Goal: Information Seeking & Learning: Find specific fact

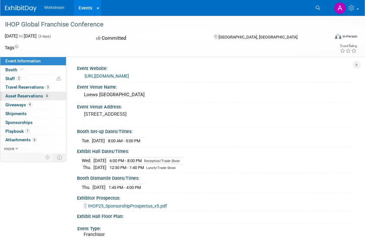
click at [19, 93] on link "4 Asset Reservations 4" at bounding box center [33, 96] width 66 height 9
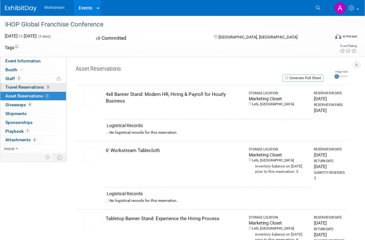
click at [20, 87] on span "Travel Reservations 3" at bounding box center [27, 87] width 45 height 5
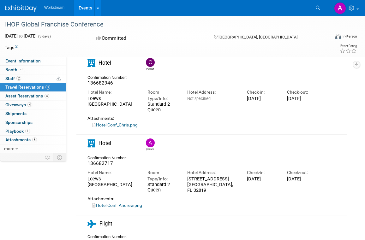
scroll to position [45, 0]
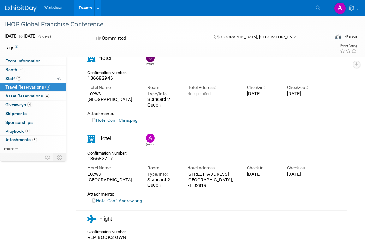
click at [114, 202] on link "Hotel Conf_Andrew.png" at bounding box center [117, 200] width 50 height 5
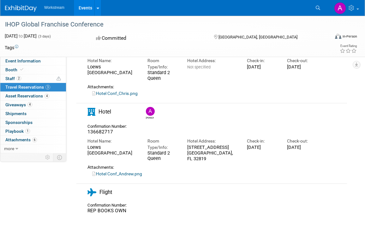
scroll to position [70, 0]
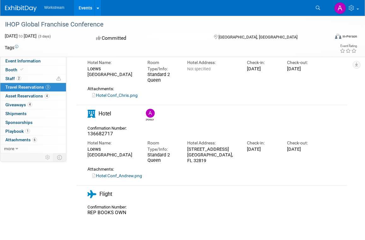
drag, startPoint x: 87, startPoint y: 149, endPoint x: 130, endPoint y: 153, distance: 43.1
click at [130, 153] on div "Hotel Name: [GEOGRAPHIC_DATA]" at bounding box center [113, 147] width 60 height 21
copy div "Loews [GEOGRAPHIC_DATA]"
drag, startPoint x: 113, startPoint y: 134, endPoint x: 84, endPoint y: 134, distance: 29.0
click at [84, 134] on div "Confirmation Number: 136682717" at bounding box center [109, 130] width 53 height 13
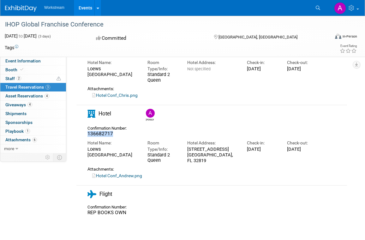
copy span "136682717"
click at [110, 174] on link "Hotel Conf_Andrew.png" at bounding box center [117, 175] width 50 height 5
